Goal: Check status: Check status

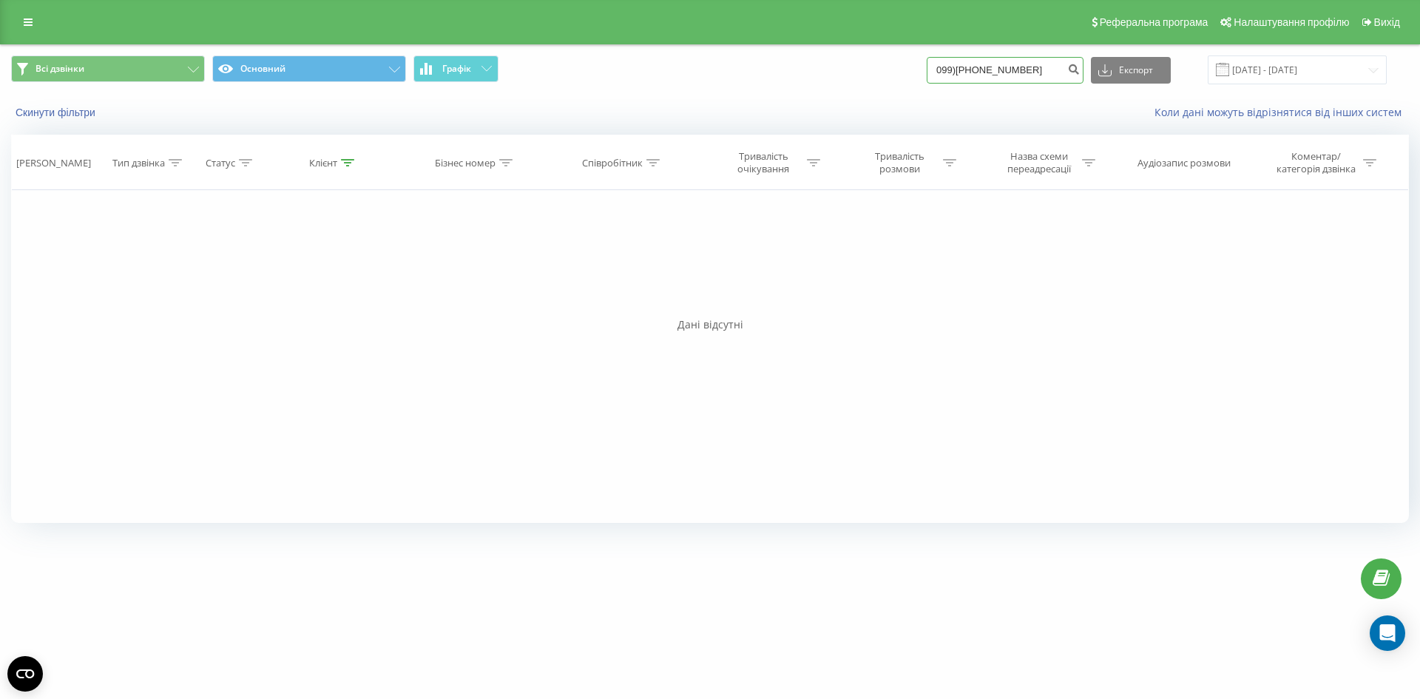
click at [1003, 76] on input "099)[PHONE_NUMBER]" at bounding box center [1005, 70] width 157 height 27
type input "0995530913"
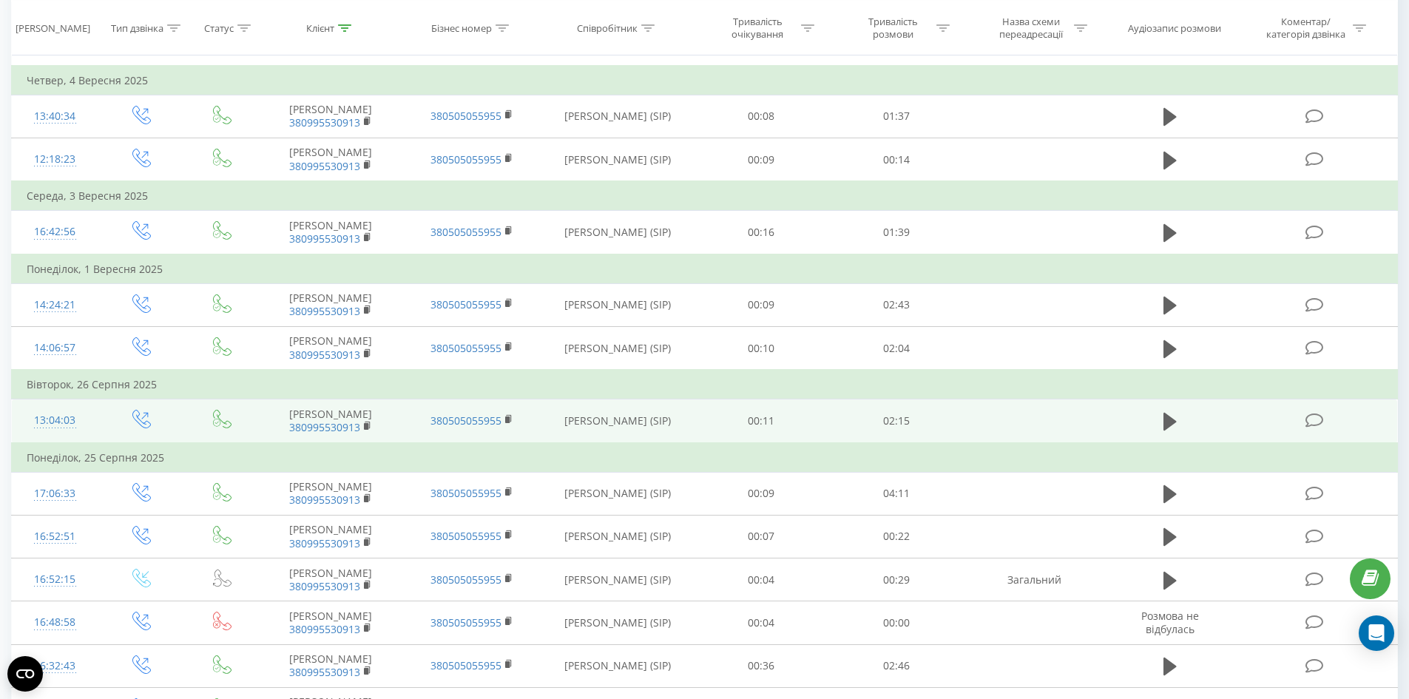
scroll to position [604, 0]
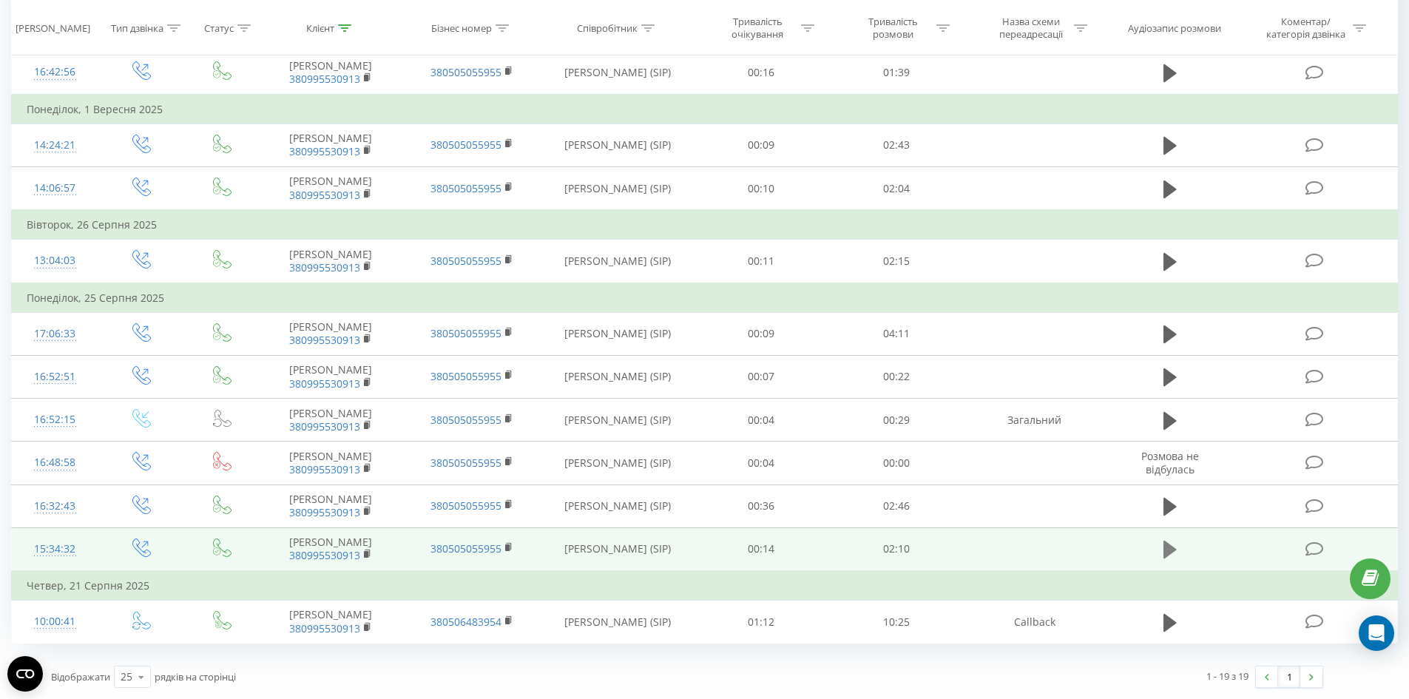
click at [1170, 546] on icon at bounding box center [1170, 550] width 13 height 18
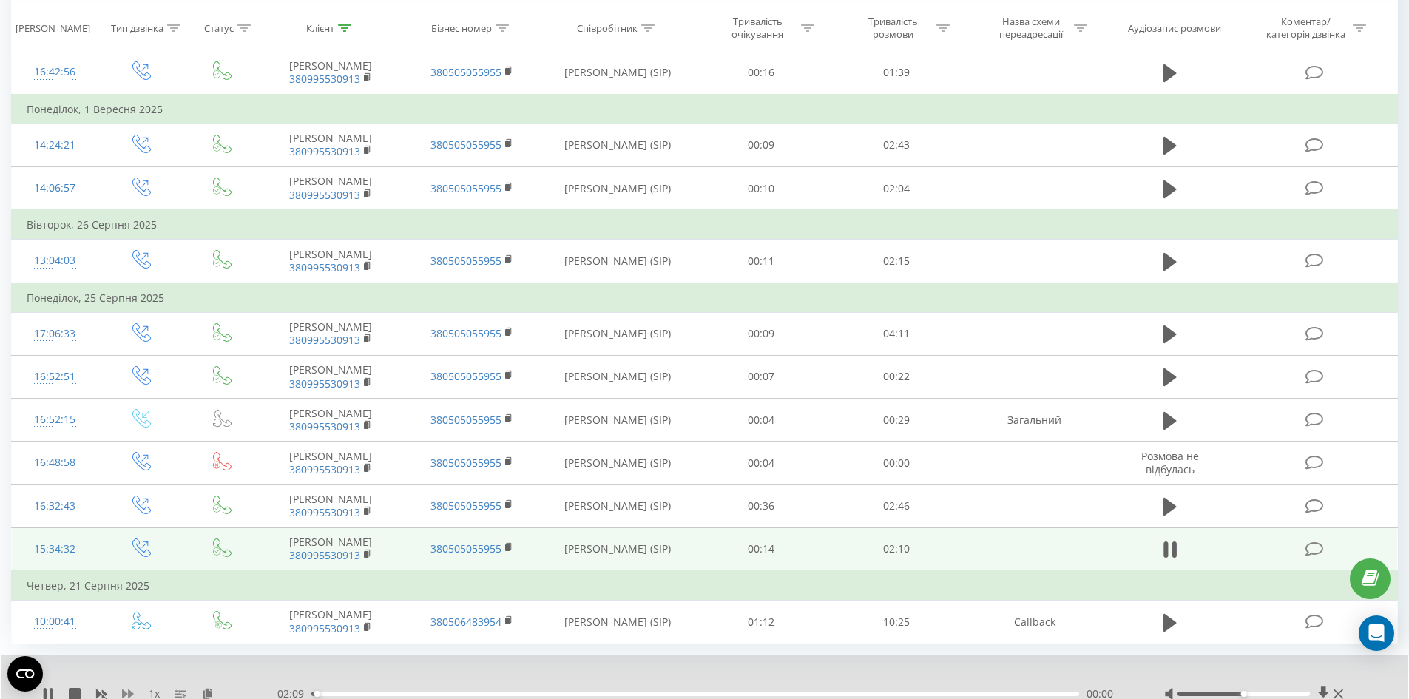
click at [127, 694] on icon at bounding box center [128, 693] width 12 height 9
click at [1209, 692] on div at bounding box center [1244, 694] width 132 height 4
click at [1212, 692] on div at bounding box center [1244, 694] width 132 height 4
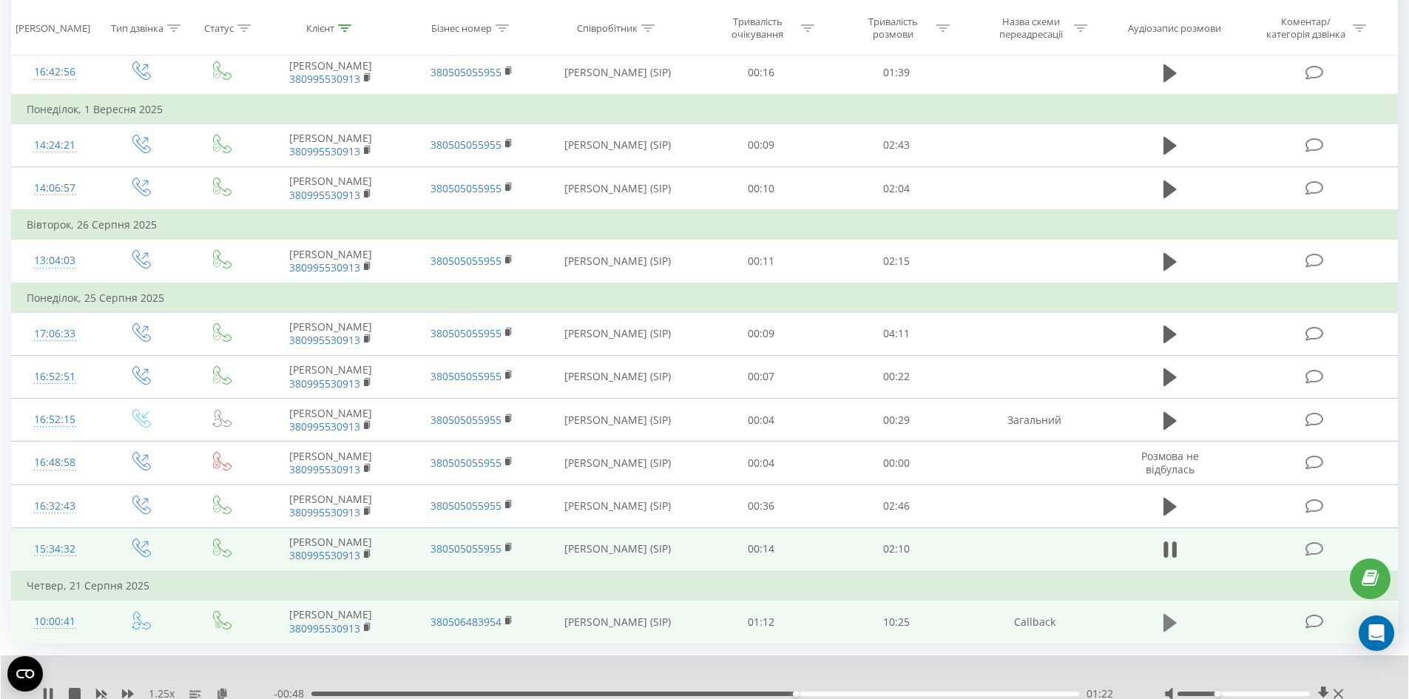
click at [1178, 616] on button at bounding box center [1170, 623] width 22 height 22
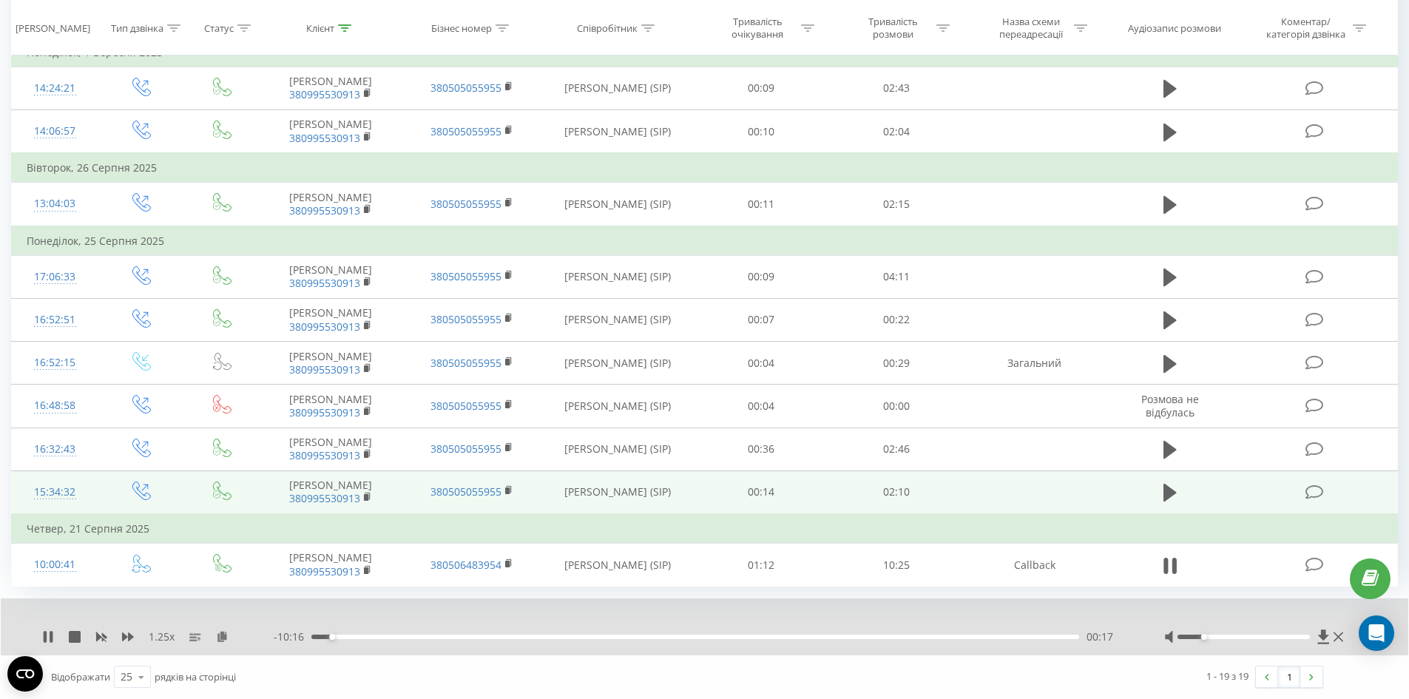
drag, startPoint x: 1218, startPoint y: 637, endPoint x: 1207, endPoint y: 638, distance: 10.5
click at [1207, 638] on div at bounding box center [1244, 637] width 132 height 4
click at [116, 633] on div "1.25 x" at bounding box center [158, 637] width 232 height 15
click at [104, 633] on icon at bounding box center [101, 637] width 12 height 12
click at [52, 625] on div "1 x - 09:24 01:08 01:08" at bounding box center [705, 626] width 1408 height 57
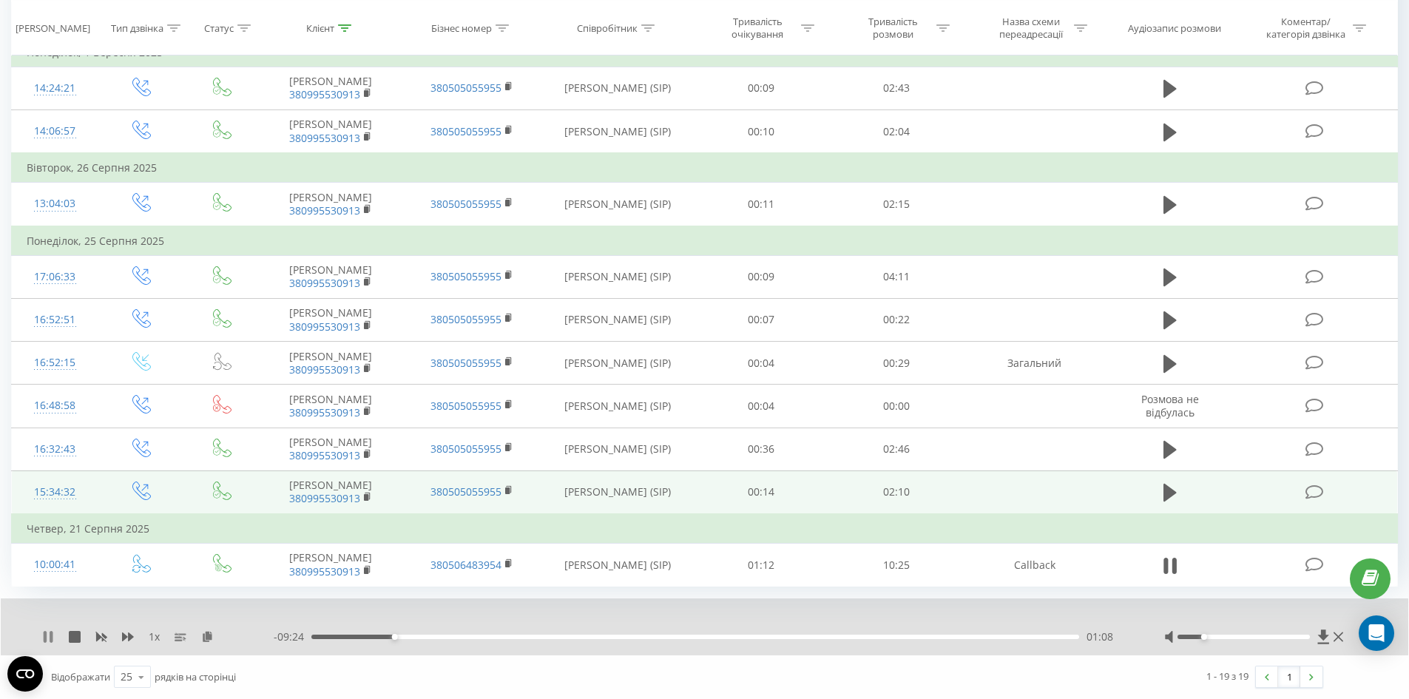
click at [44, 636] on icon at bounding box center [45, 637] width 3 height 12
click at [44, 636] on icon at bounding box center [48, 637] width 9 height 12
click at [47, 638] on icon at bounding box center [48, 637] width 12 height 12
click at [48, 638] on icon at bounding box center [48, 637] width 9 height 12
click at [48, 638] on icon at bounding box center [48, 637] width 12 height 12
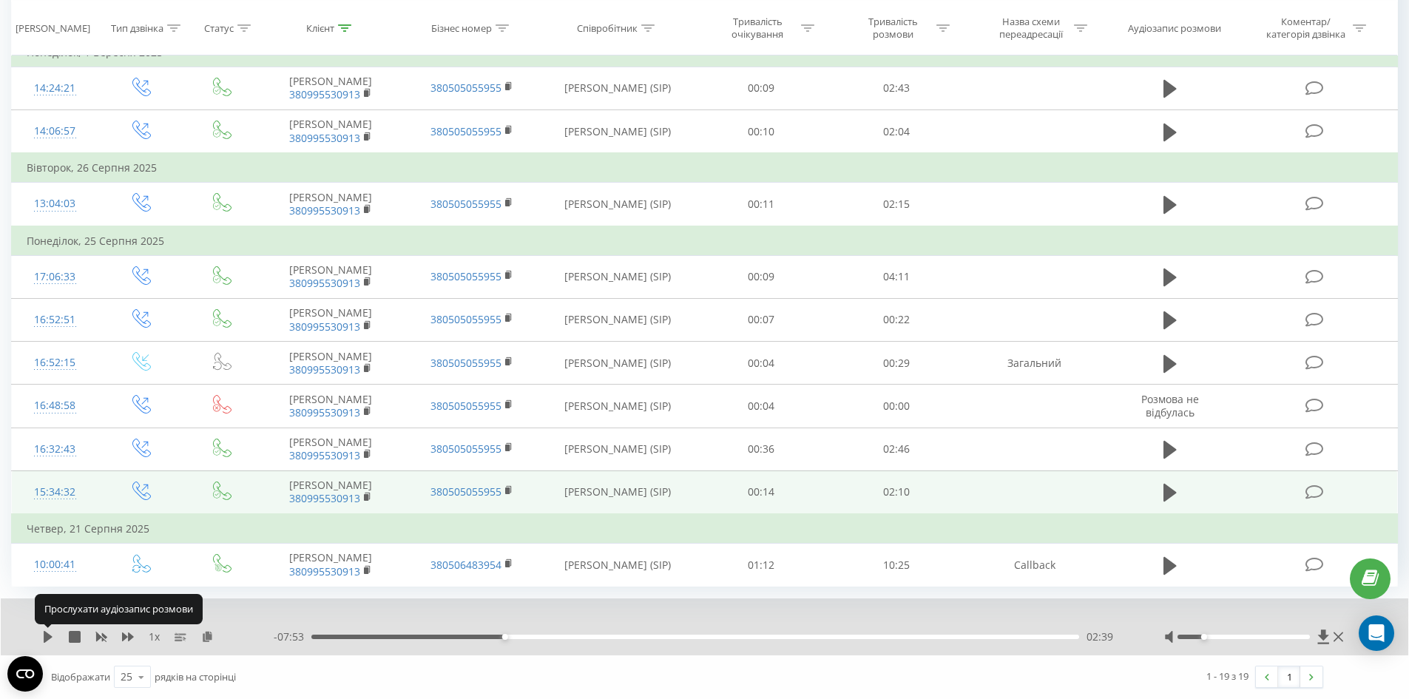
click at [48, 638] on icon at bounding box center [48, 637] width 9 height 12
click at [42, 633] on icon at bounding box center [48, 637] width 12 height 12
